Goal: Task Accomplishment & Management: Manage account settings

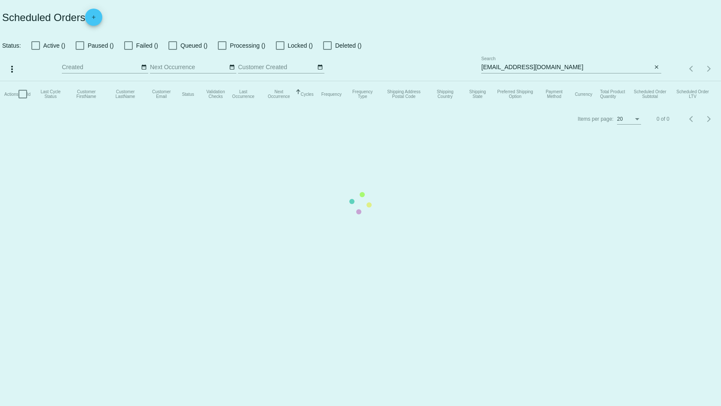
click at [655, 68] on app-dashboard-scheduled-orders "Scheduled Orders add Status: Active () Paused () Failed () Queued () Processing…" at bounding box center [360, 65] width 721 height 131
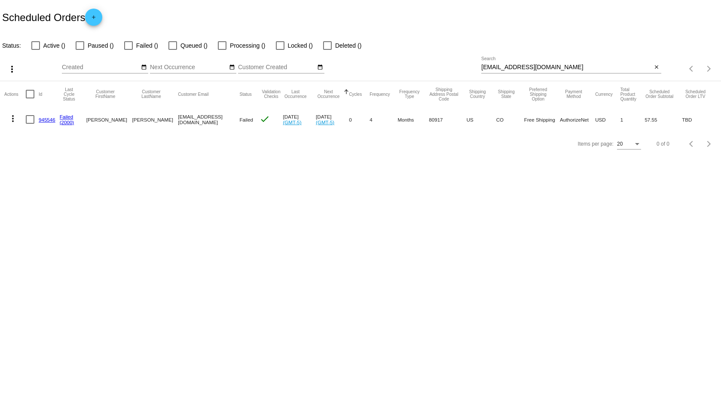
click at [655, 68] on mat-icon "close" at bounding box center [657, 67] width 6 height 7
click at [621, 67] on div "search" at bounding box center [571, 68] width 180 height 13
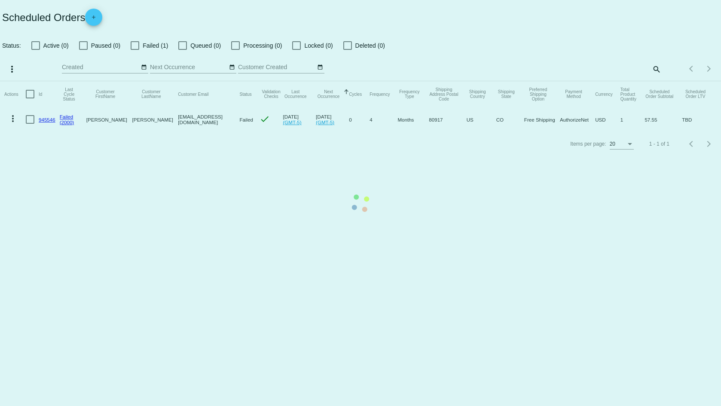
click at [651, 81] on mat-table "Actions Id Last Cycle Status Customer FirstName Customer LastName Customer Emai…" at bounding box center [360, 106] width 721 height 51
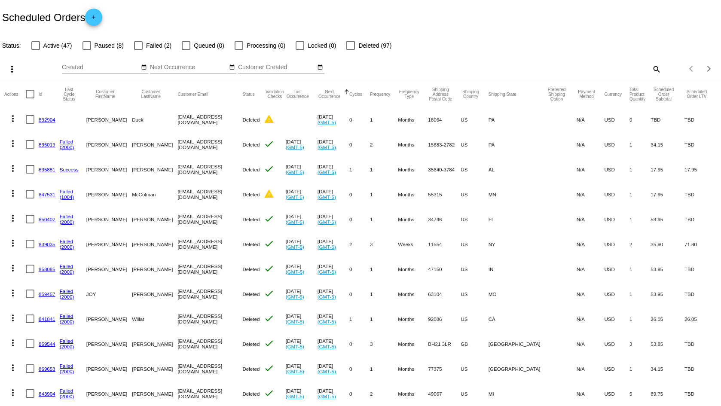
click at [654, 69] on mat-icon "search" at bounding box center [656, 68] width 10 height 13
click at [581, 69] on input "Search" at bounding box center [571, 67] width 180 height 7
paste input "[EMAIL_ADDRESS][DOMAIN_NAME]"
type input "[EMAIL_ADDRESS][DOMAIN_NAME]"
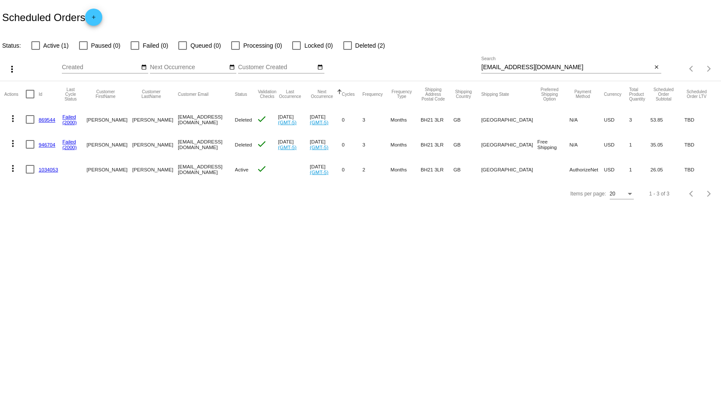
drag, startPoint x: 186, startPoint y: 237, endPoint x: 51, endPoint y: 179, distance: 146.3
click at [185, 236] on body "Scheduled Orders add Status: Active (1) Paused (0) Failed (0) Queued (0) Proces…" at bounding box center [360, 203] width 721 height 406
click at [49, 168] on link "1034053" at bounding box center [48, 170] width 19 height 6
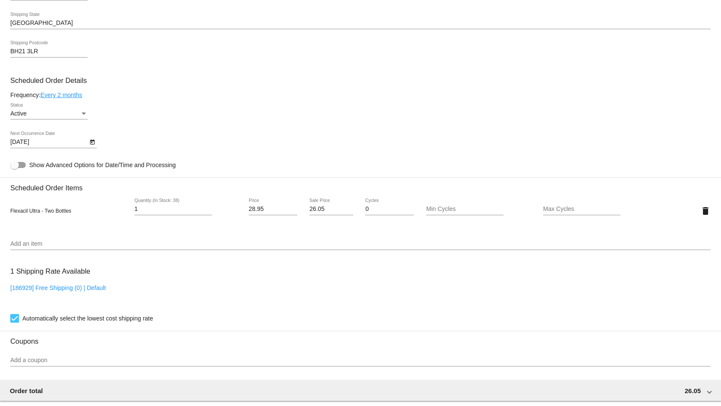
scroll to position [558, 0]
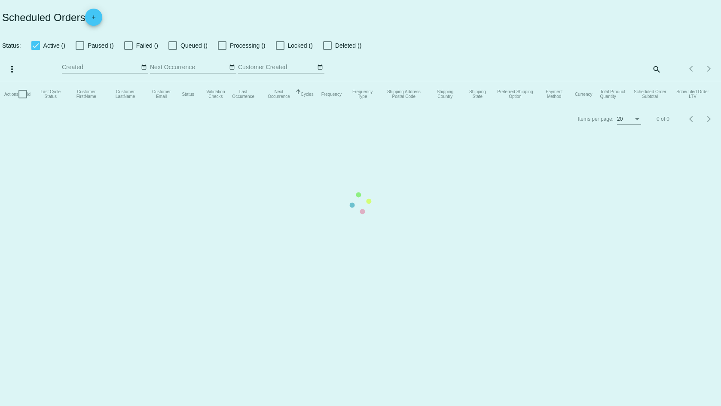
checkbox input "false"
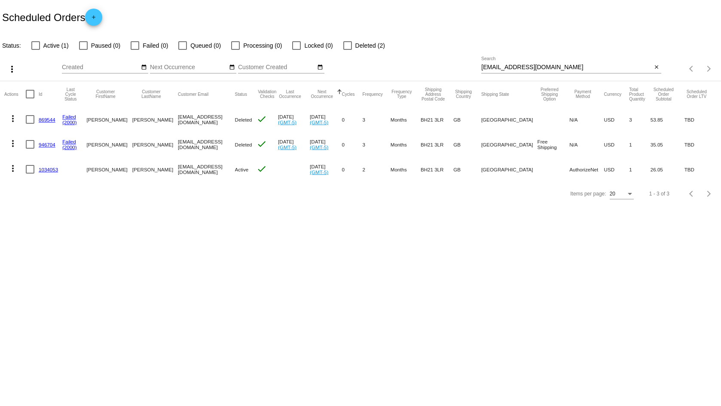
click at [12, 167] on mat-icon "more_vert" at bounding box center [13, 168] width 10 height 10
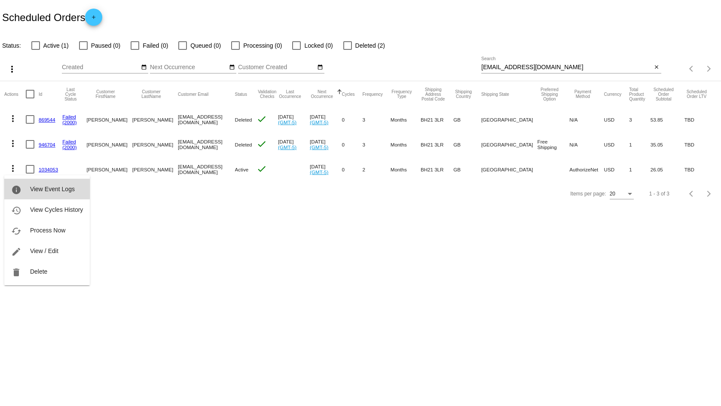
click at [76, 184] on button "info View Event Logs" at bounding box center [47, 189] width 86 height 21
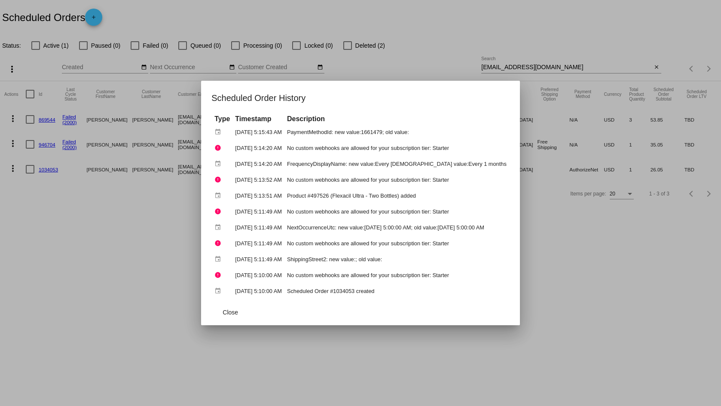
click at [390, 155] on td "No custom webhooks are allowed for your subscription tier: Starter" at bounding box center [397, 147] width 224 height 15
click at [388, 160] on td "FrequencyDisplayName: new value:Every [DEMOGRAPHIC_DATA] value:Every 1 months" at bounding box center [397, 163] width 224 height 15
click at [323, 182] on td "No custom webhooks are allowed for your subscription tier: Starter" at bounding box center [397, 179] width 224 height 15
click at [229, 314] on span "Close" at bounding box center [230, 312] width 15 height 7
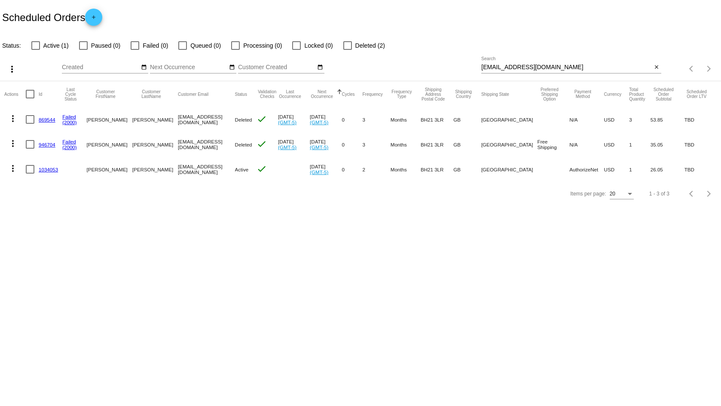
click at [247, 309] on body "Scheduled Orders add Status: Active (1) Paused (0) Failed (0) Queued (0) Proces…" at bounding box center [360, 203] width 721 height 406
